Goal: Navigation & Orientation: Go to known website

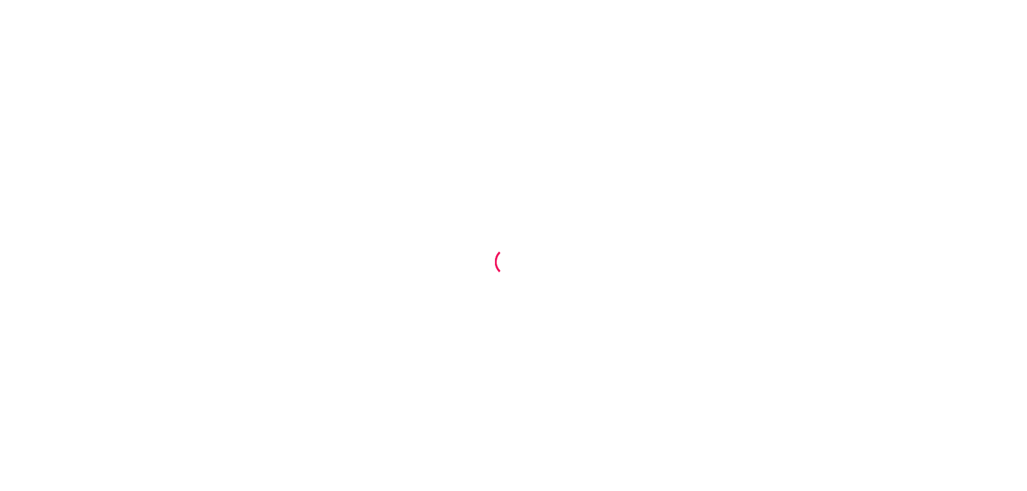
drag, startPoint x: 265, startPoint y: 76, endPoint x: 244, endPoint y: 16, distance: 63.4
click at [264, 77] on div at bounding box center [513, 245] width 1027 height 491
click at [975, 53] on div at bounding box center [513, 245] width 1027 height 491
click at [987, 18] on div at bounding box center [513, 245] width 1027 height 491
drag, startPoint x: 1000, startPoint y: 9, endPoint x: 635, endPoint y: 18, distance: 365.4
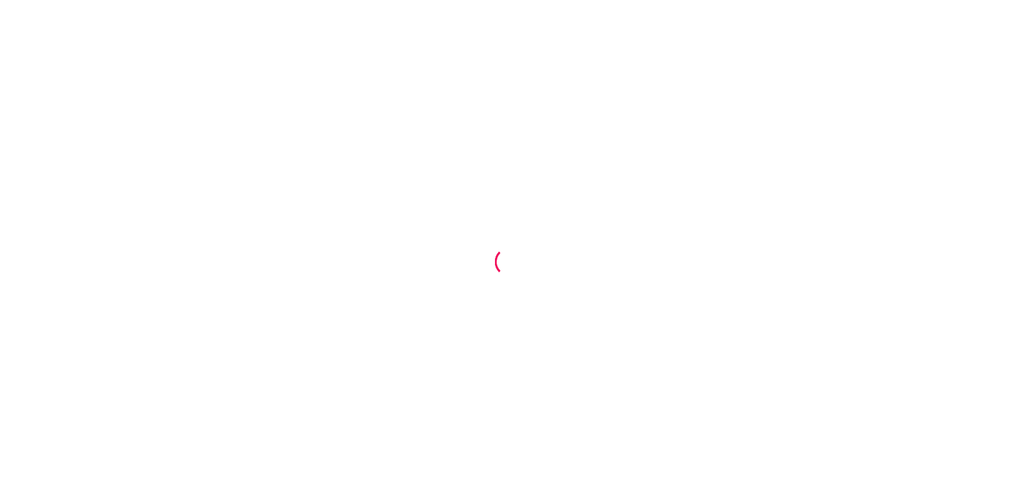
click at [678, 38] on div at bounding box center [513, 245] width 1027 height 491
drag, startPoint x: 526, startPoint y: 228, endPoint x: 516, endPoint y: 244, distance: 19.6
click at [526, 229] on div at bounding box center [513, 245] width 1027 height 491
click at [508, 276] on div at bounding box center [509, 262] width 29 height 29
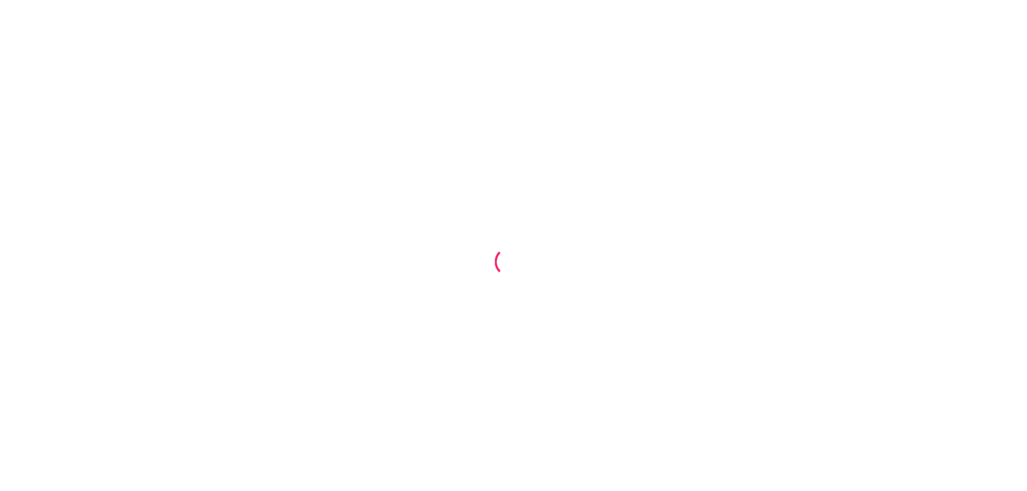
click at [508, 276] on div at bounding box center [509, 262] width 29 height 29
drag, startPoint x: 508, startPoint y: 276, endPoint x: 276, endPoint y: 215, distance: 239.7
click at [276, 215] on div at bounding box center [513, 245] width 1027 height 491
